Goal: Check status: Check status

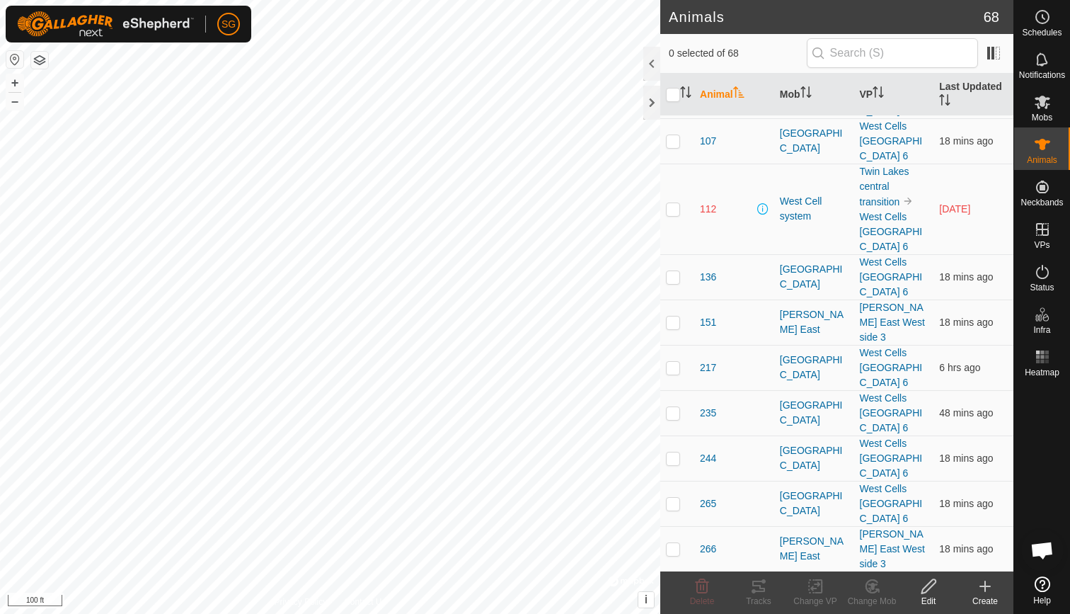
scroll to position [779, 0]
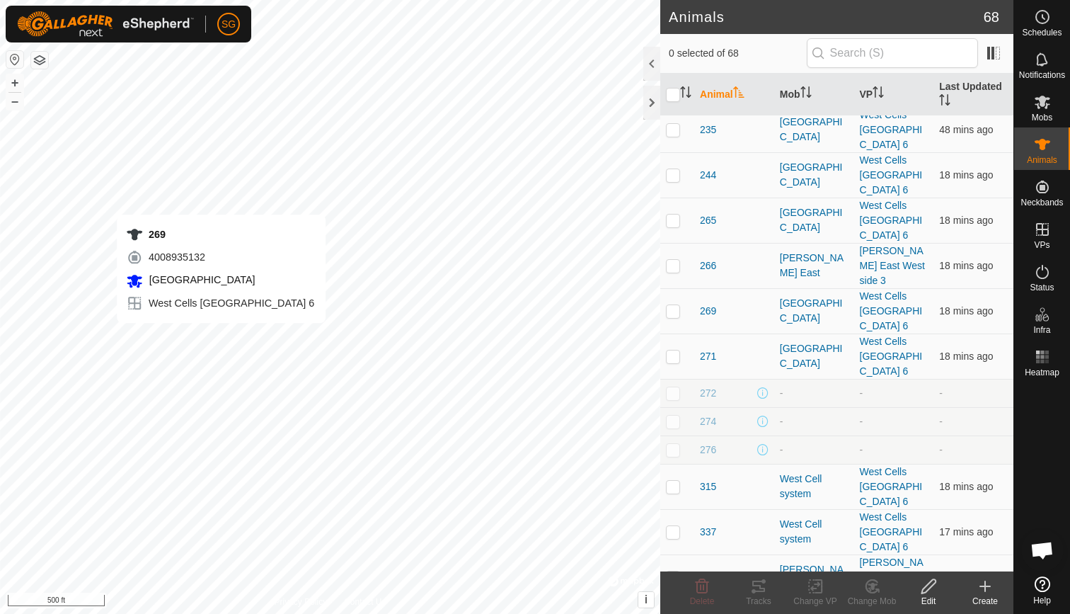
checkbox input "true"
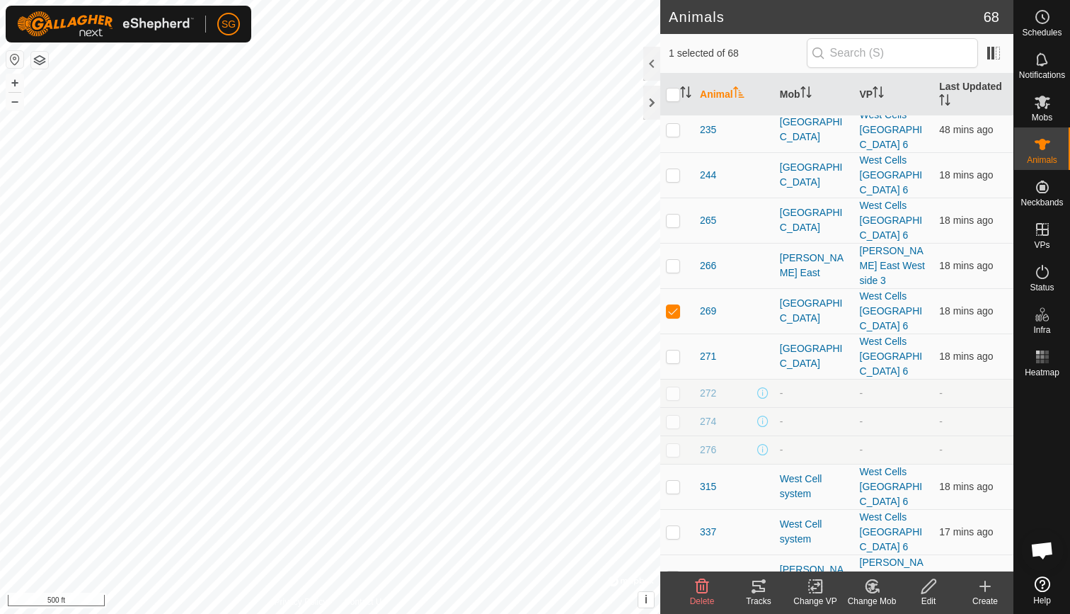
click at [757, 583] on icon at bounding box center [758, 586] width 17 height 17
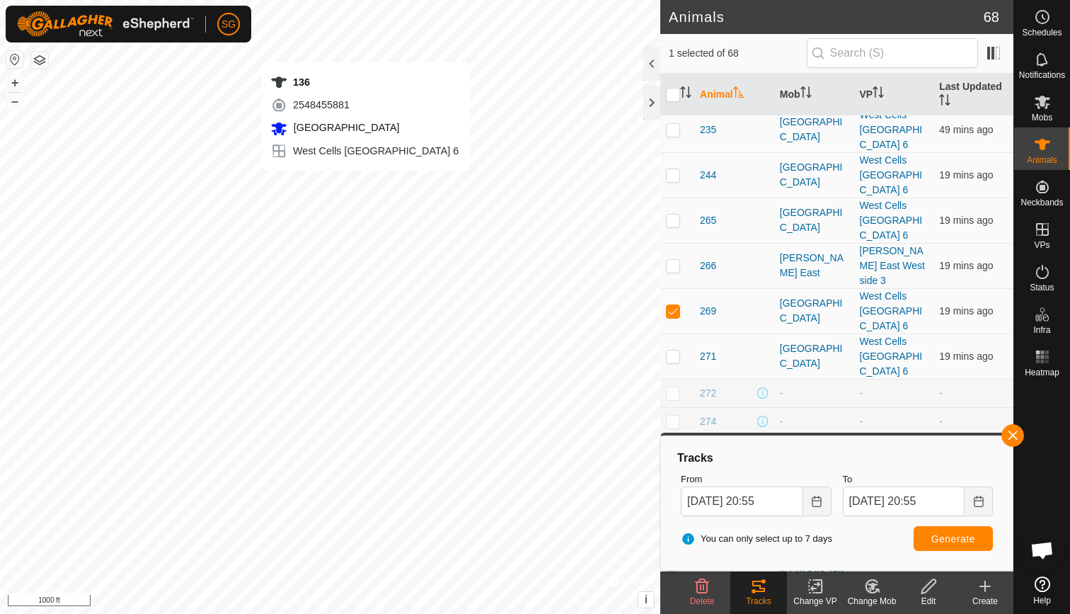
checkbox input "true"
checkbox input "false"
click at [1019, 435] on button "button" at bounding box center [1013, 435] width 23 height 23
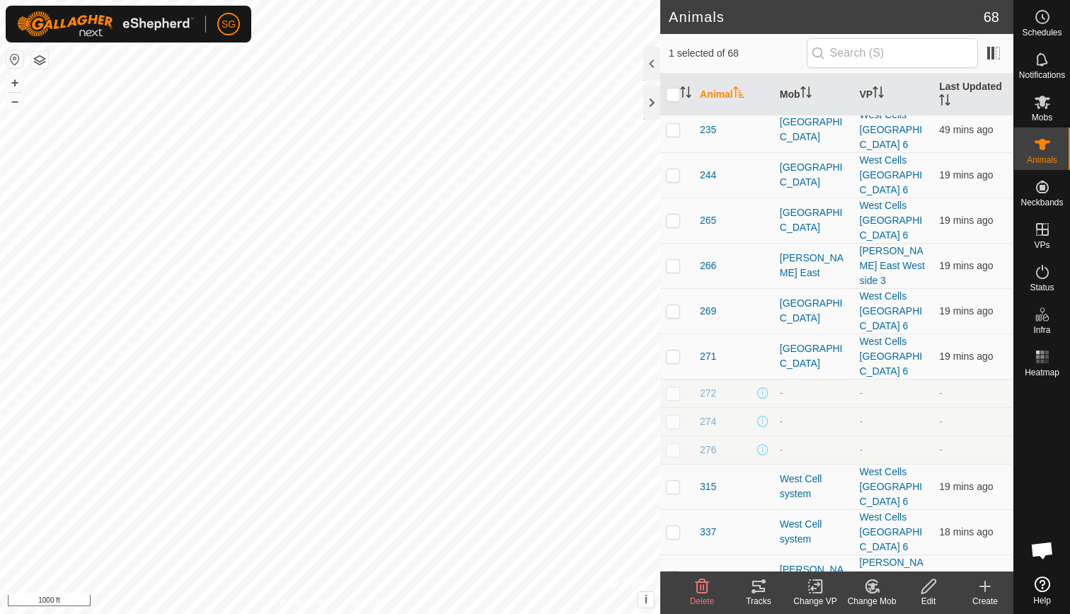
click at [756, 590] on icon at bounding box center [758, 586] width 17 height 17
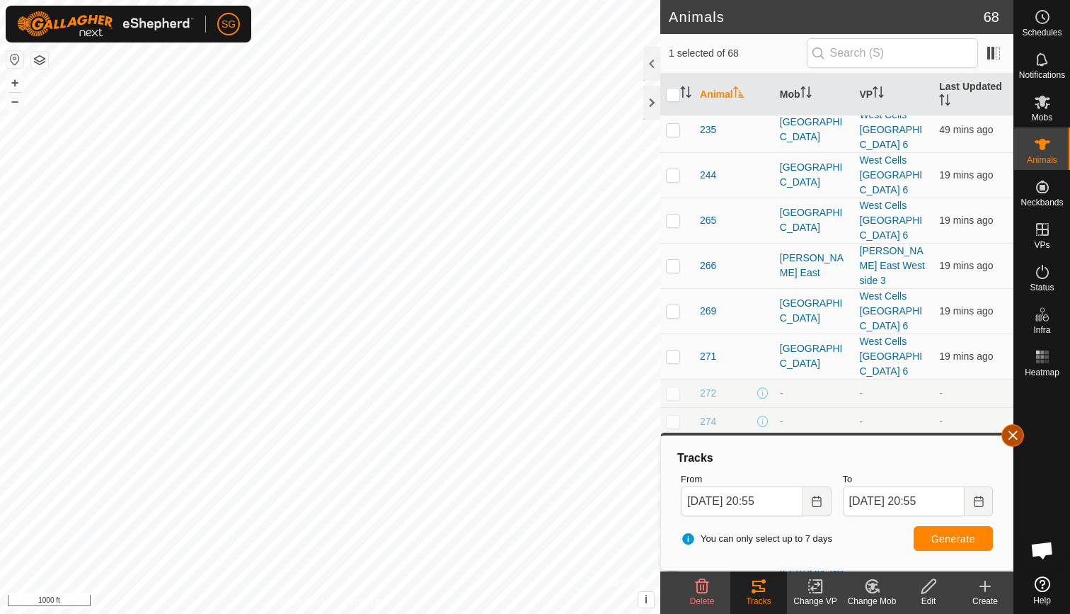
click at [1011, 433] on button "button" at bounding box center [1013, 435] width 23 height 23
